Goal: Transaction & Acquisition: Subscribe to service/newsletter

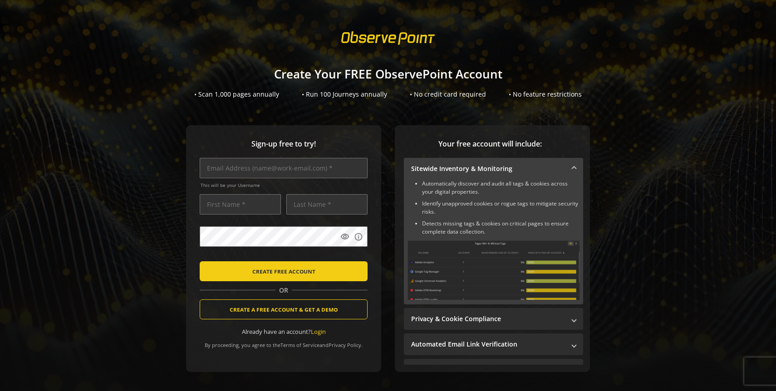
drag, startPoint x: 603, startPoint y: 60, endPoint x: 542, endPoint y: 23, distance: 71.1
click at [602, 56] on sign-up "Create Your FREE ObservePoint Account • Scan 1,000 pages annually • Run 100 Jou…" at bounding box center [388, 195] width 776 height 391
